Goal: Navigation & Orientation: Find specific page/section

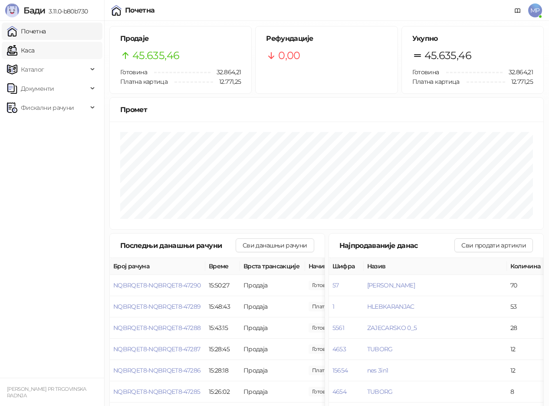
click at [34, 52] on link "Каса" at bounding box center [20, 50] width 27 height 17
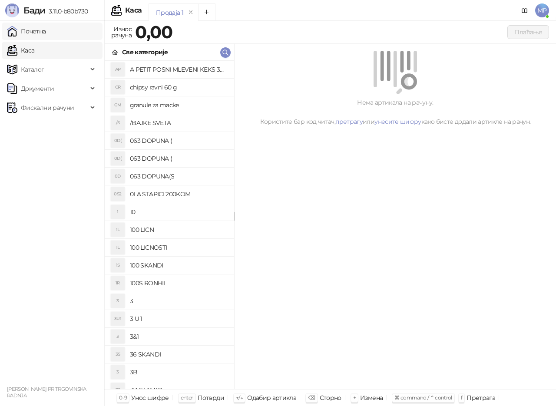
click at [38, 30] on link "Почетна" at bounding box center [26, 31] width 39 height 17
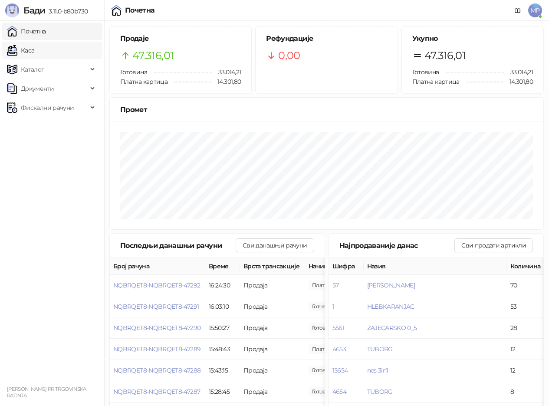
click at [33, 49] on link "Каса" at bounding box center [20, 50] width 27 height 17
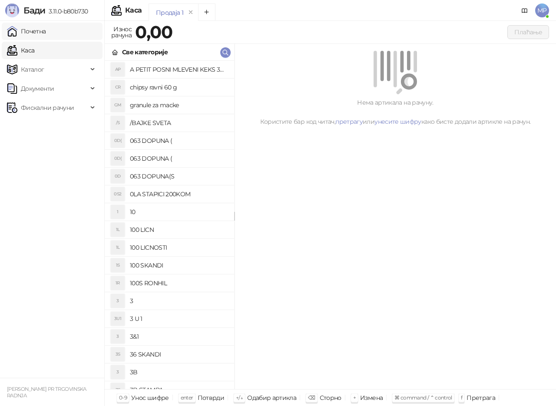
click at [33, 33] on link "Почетна" at bounding box center [26, 31] width 39 height 17
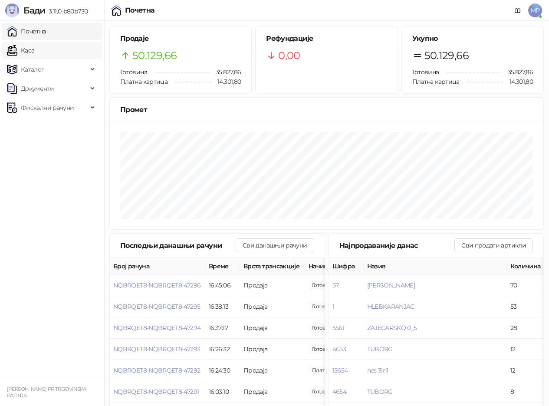
click at [26, 46] on link "Каса" at bounding box center [20, 50] width 27 height 17
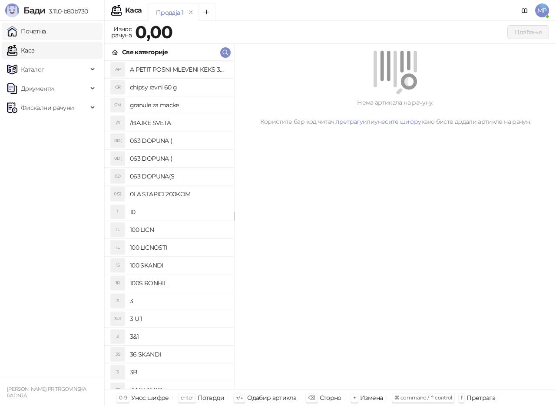
click at [26, 28] on link "Почетна" at bounding box center [26, 31] width 39 height 17
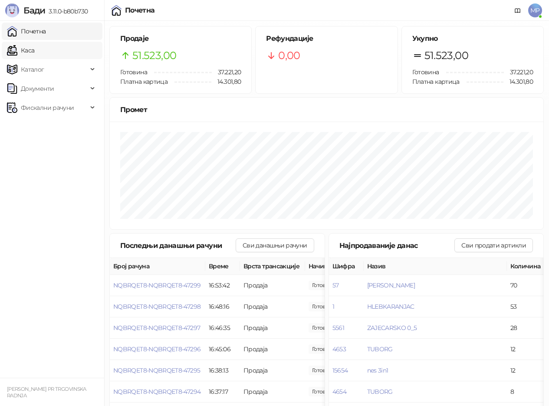
click at [18, 45] on link "Каса" at bounding box center [20, 50] width 27 height 17
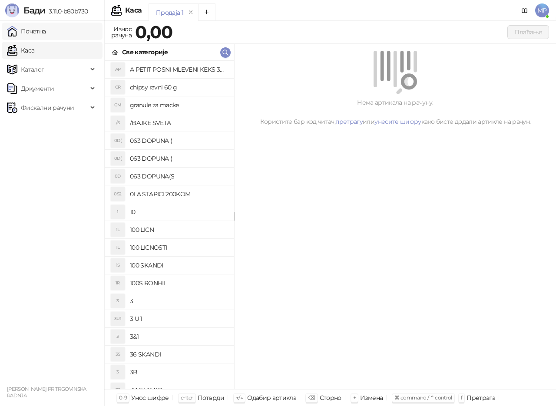
click at [35, 28] on link "Почетна" at bounding box center [26, 31] width 39 height 17
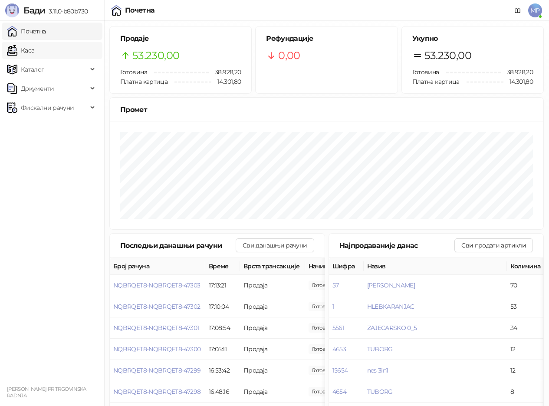
click at [34, 56] on link "Каса" at bounding box center [20, 50] width 27 height 17
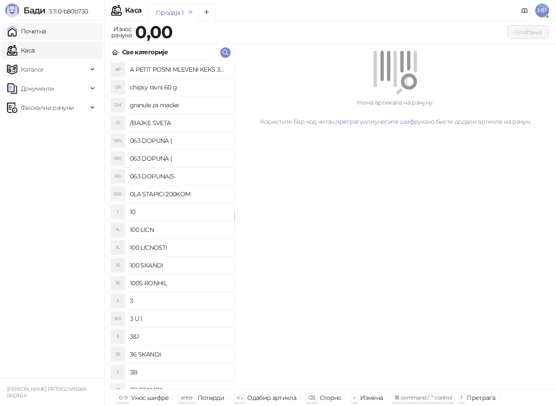
click at [46, 33] on link "Почетна" at bounding box center [26, 31] width 39 height 17
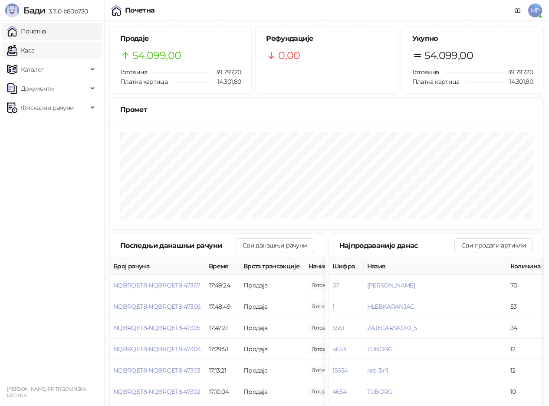
click at [29, 49] on link "Каса" at bounding box center [20, 50] width 27 height 17
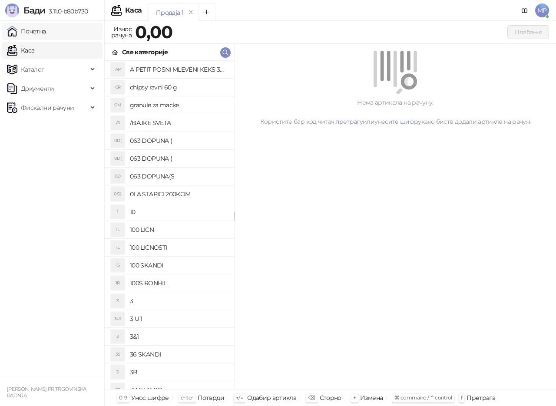
click at [31, 32] on link "Почетна" at bounding box center [26, 31] width 39 height 17
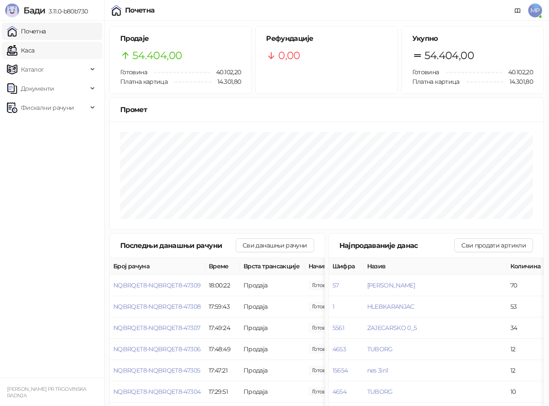
click at [34, 50] on link "Каса" at bounding box center [20, 50] width 27 height 17
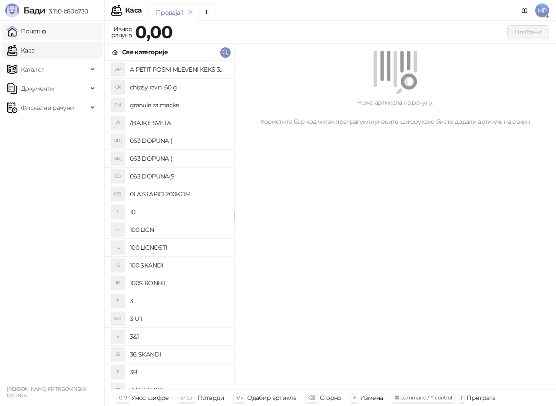
click at [42, 33] on link "Почетна" at bounding box center [26, 31] width 39 height 17
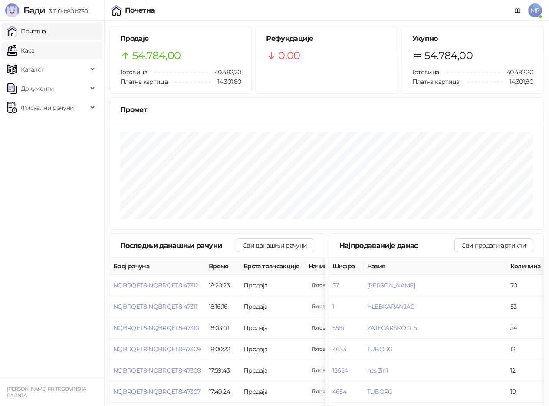
click at [34, 51] on link "Каса" at bounding box center [20, 50] width 27 height 17
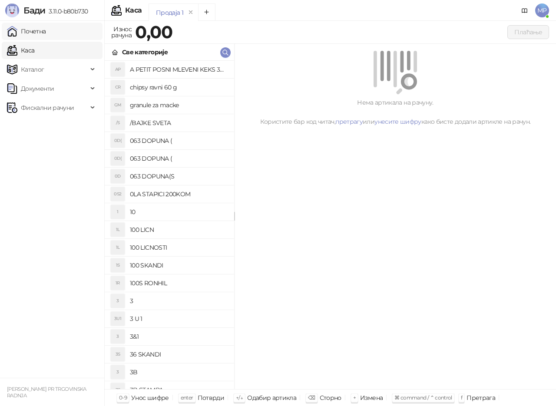
click at [46, 33] on link "Почетна" at bounding box center [26, 31] width 39 height 17
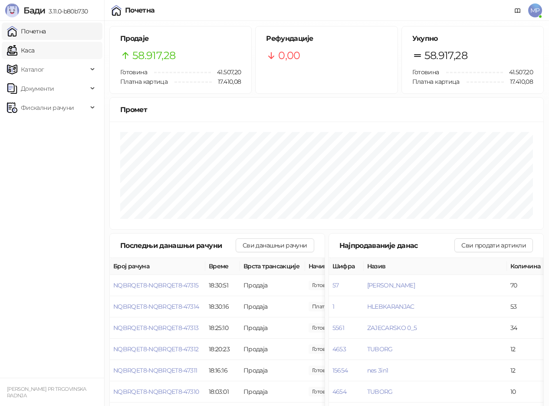
click at [31, 51] on link "Каса" at bounding box center [20, 50] width 27 height 17
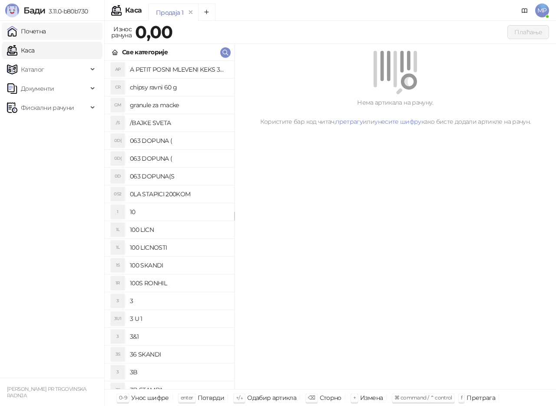
click at [40, 26] on link "Почетна" at bounding box center [26, 31] width 39 height 17
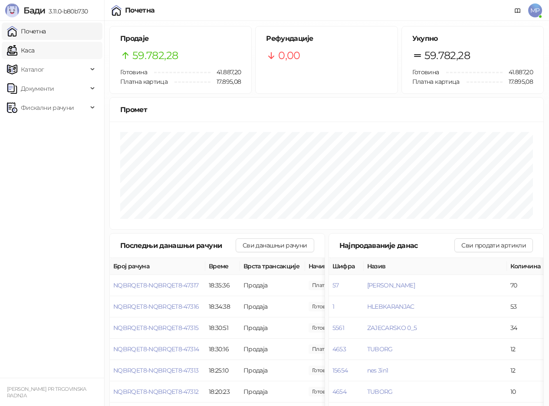
click at [34, 52] on link "Каса" at bounding box center [20, 50] width 27 height 17
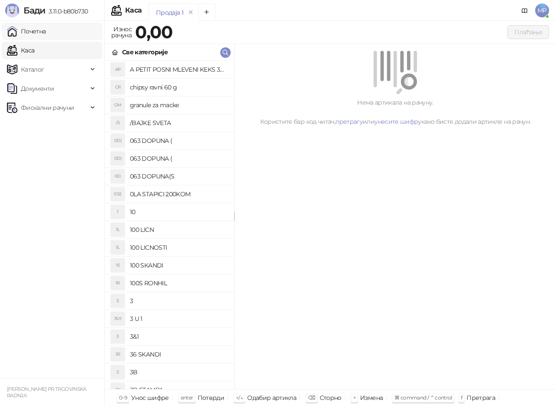
click at [46, 32] on link "Почетна" at bounding box center [26, 31] width 39 height 17
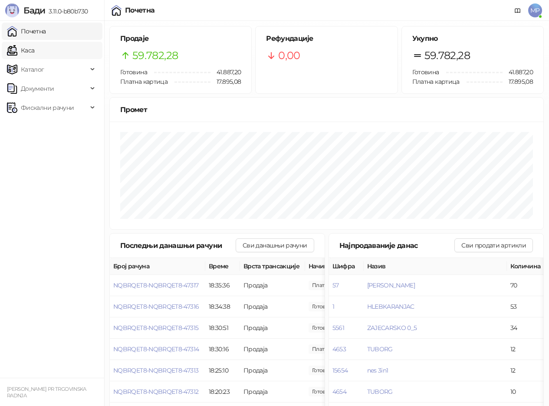
click at [34, 46] on link "Каса" at bounding box center [20, 50] width 27 height 17
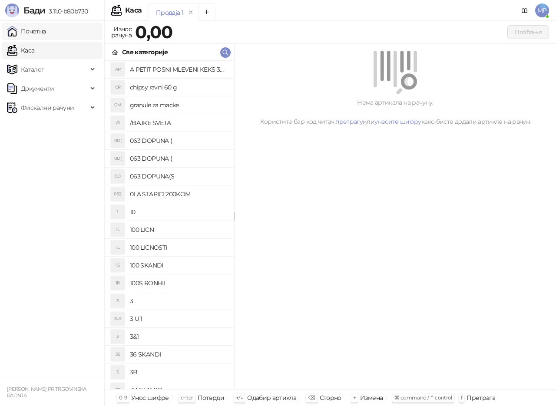
click at [46, 26] on link "Почетна" at bounding box center [26, 31] width 39 height 17
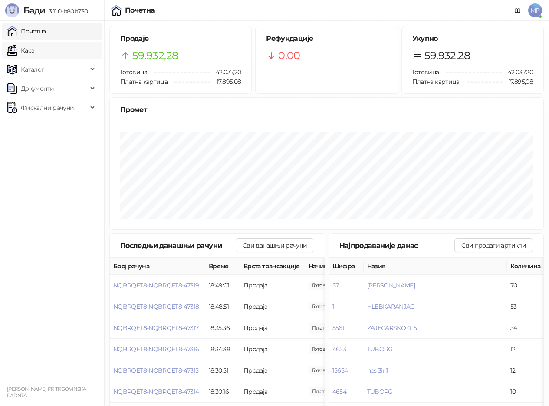
click at [34, 50] on link "Каса" at bounding box center [20, 50] width 27 height 17
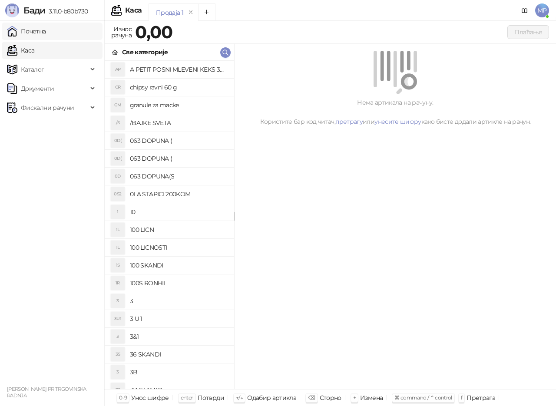
click at [46, 29] on link "Почетна" at bounding box center [26, 31] width 39 height 17
